Goal: Task Accomplishment & Management: Use online tool/utility

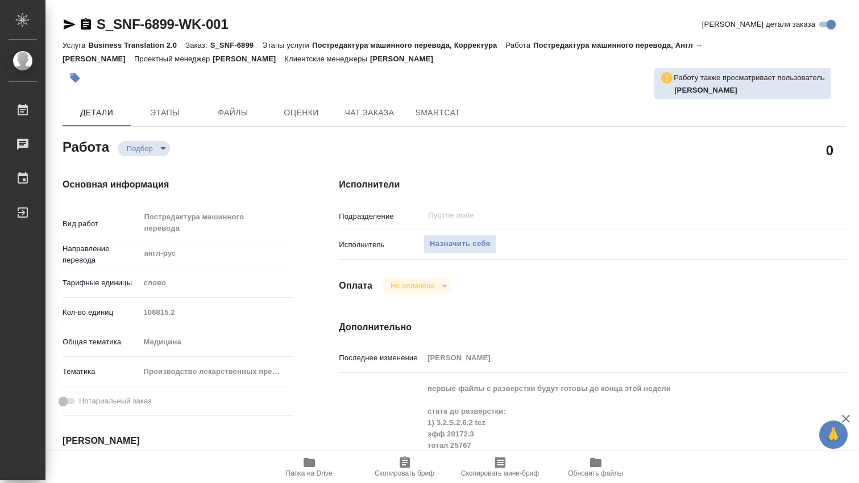
type textarea "x"
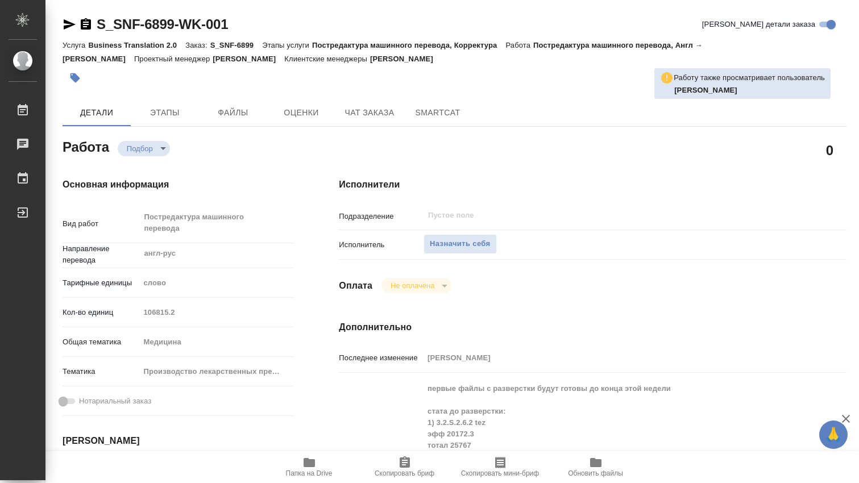
type textarea "x"
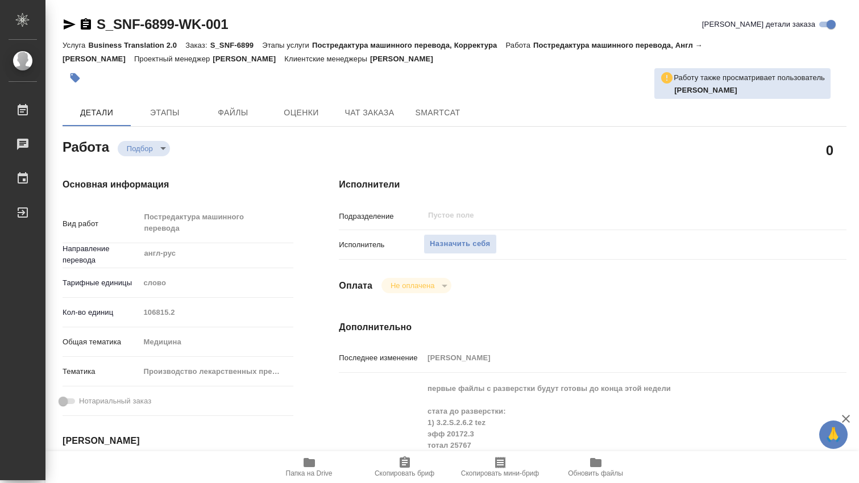
type textarea "x"
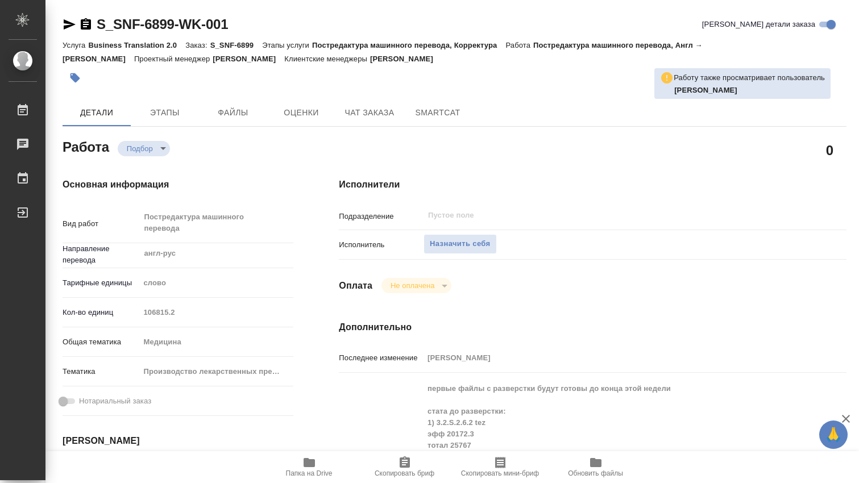
scroll to position [189, 0]
